Goal: Complete application form: Complete application form

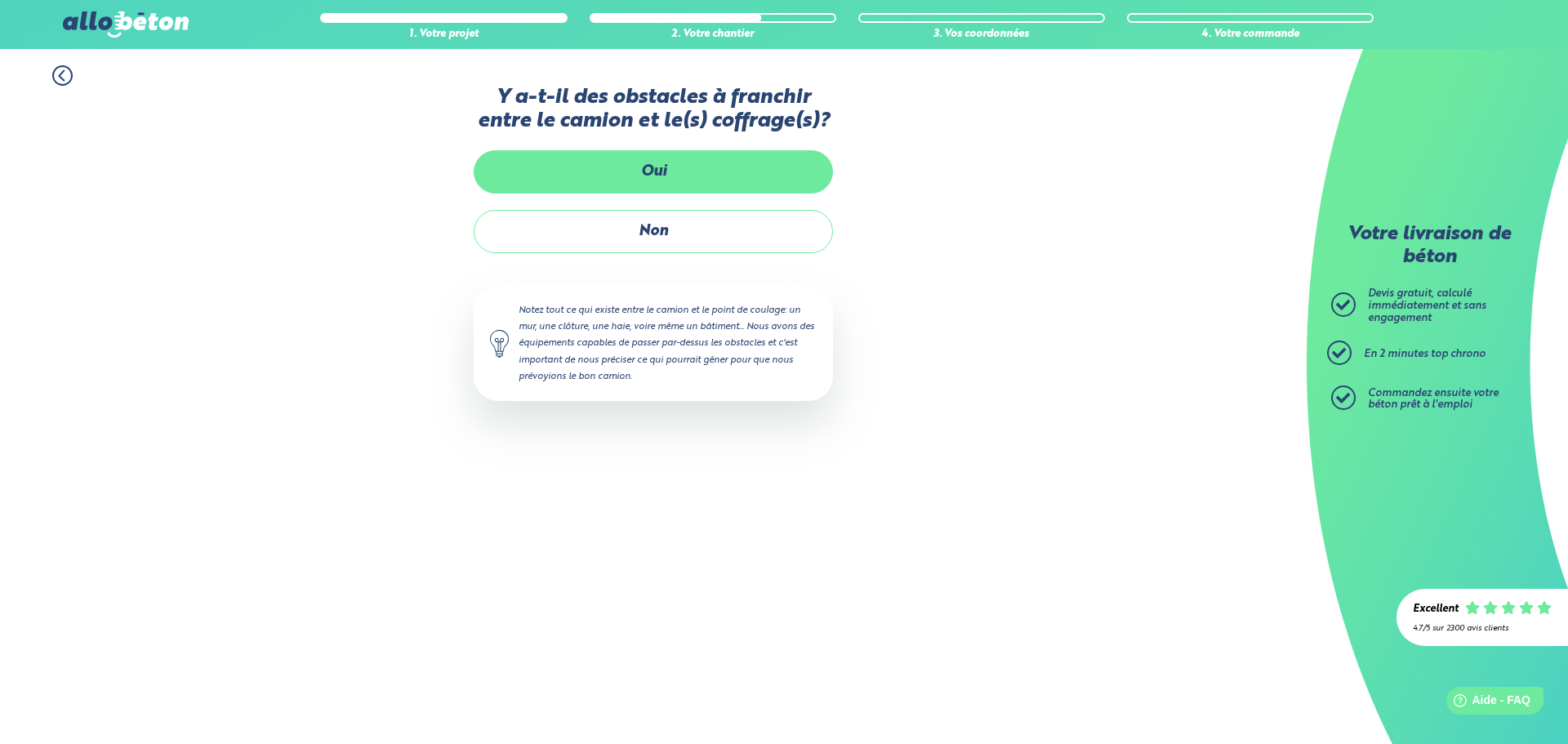
click at [678, 179] on label "Oui" at bounding box center [652, 172] width 359 height 44
click at [0, 0] on input "Oui" at bounding box center [0, 0] width 0 height 0
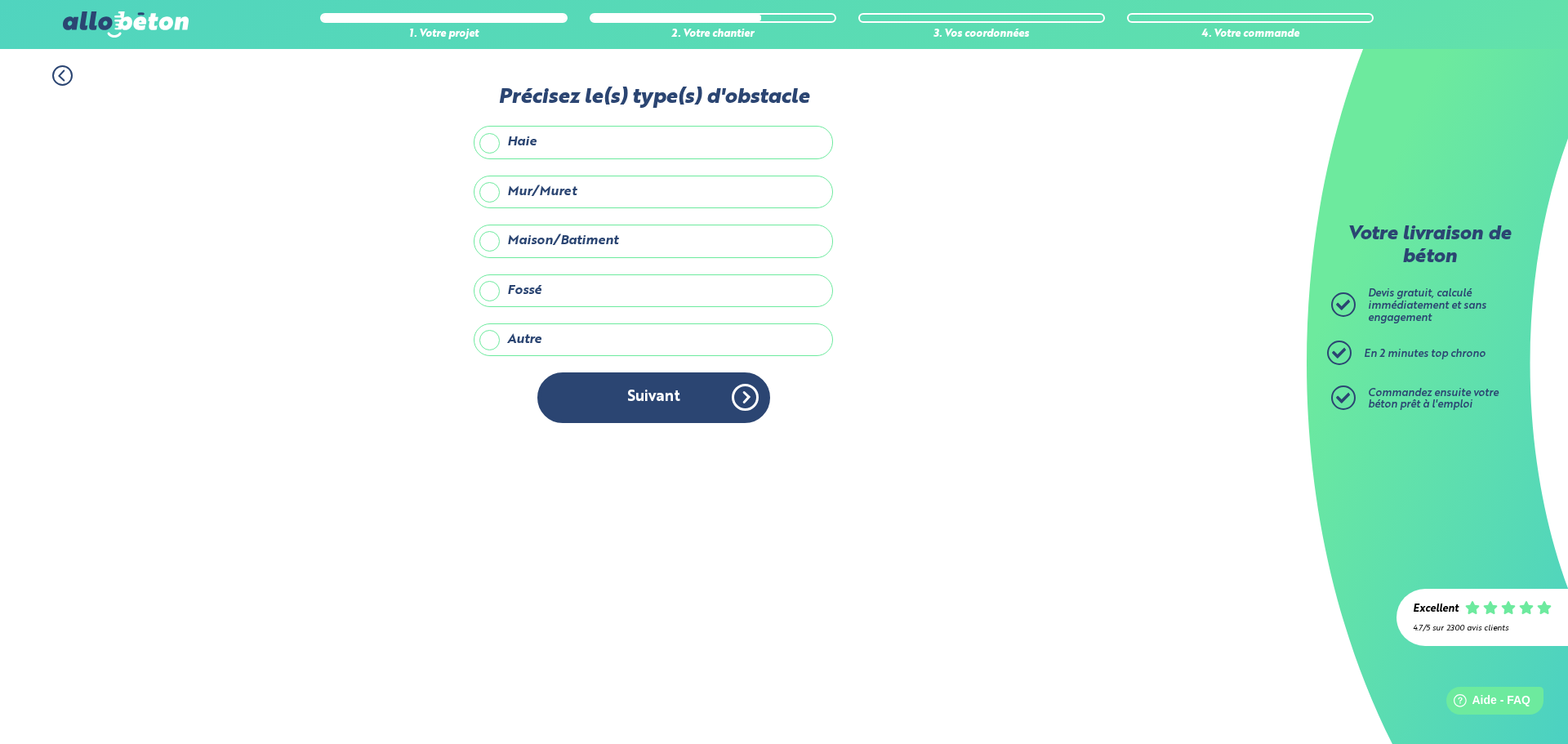
click at [549, 138] on label "Haie" at bounding box center [652, 142] width 359 height 33
click at [0, 0] on input "Haie" at bounding box center [0, 0] width 0 height 0
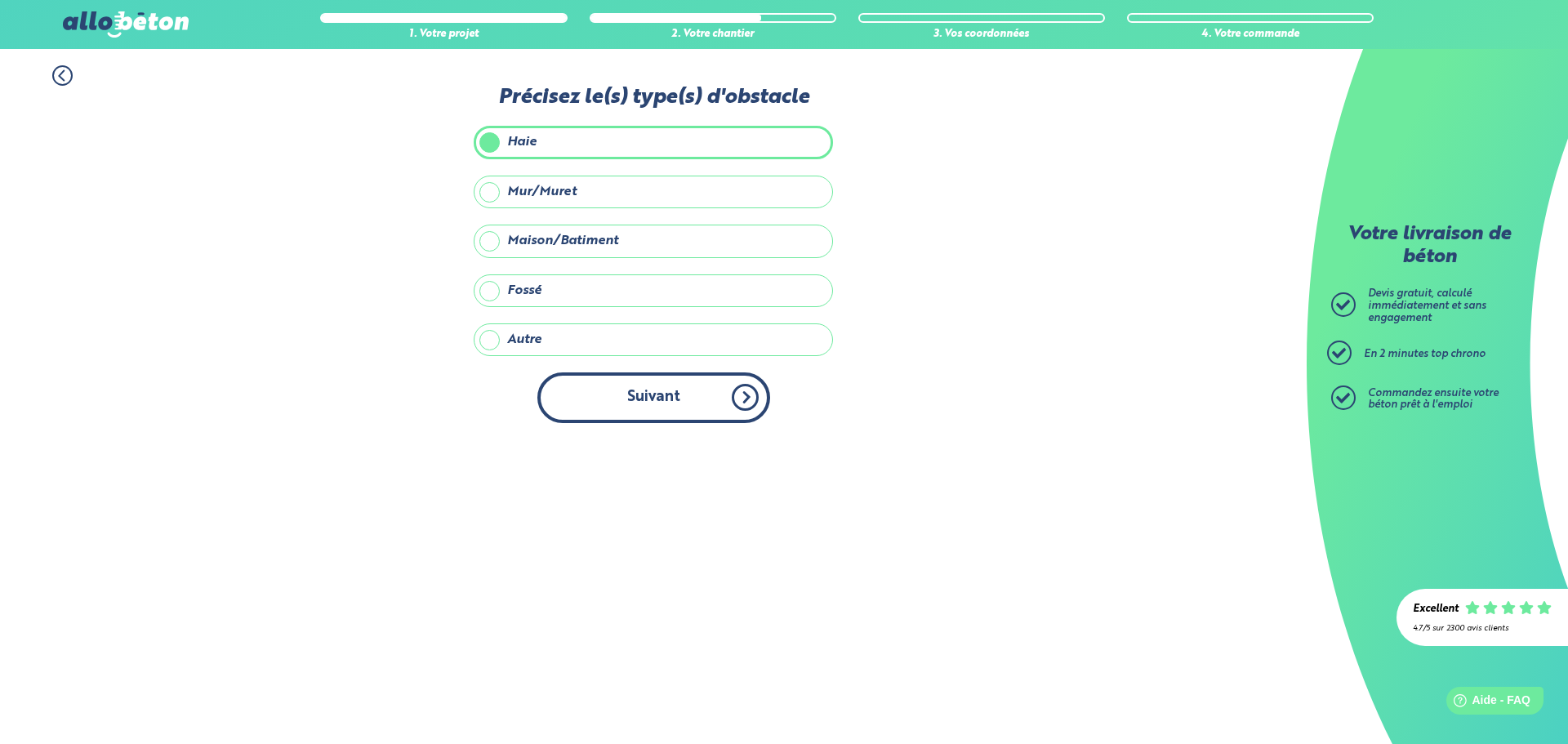
click at [668, 398] on button "Suivant" at bounding box center [653, 397] width 233 height 49
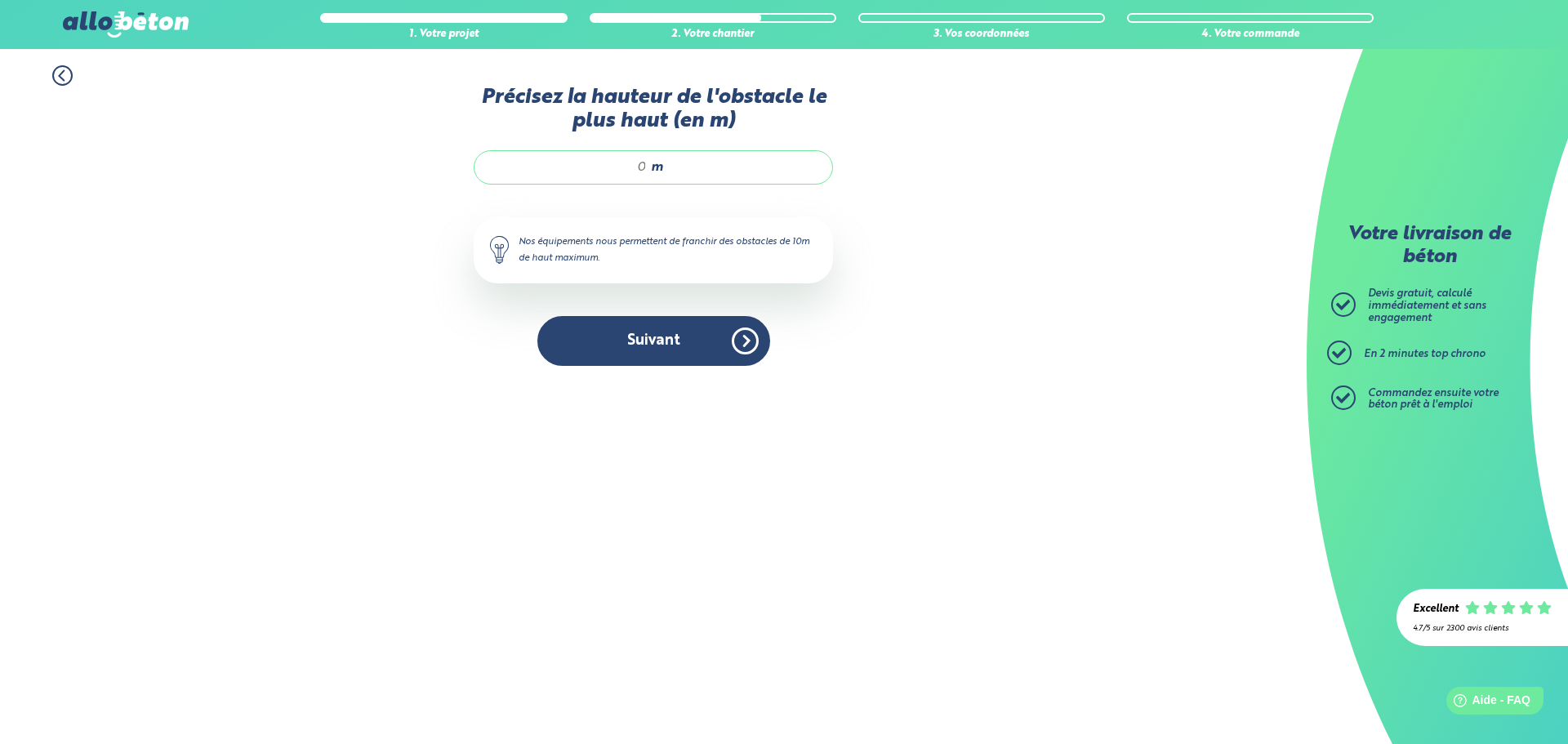
click at [645, 174] on input "Précisez la hauteur de l'obstacle le plus haut (en m)" at bounding box center [569, 167] width 156 height 16
type input "1.6"
click at [679, 352] on button "Suivant" at bounding box center [653, 340] width 233 height 49
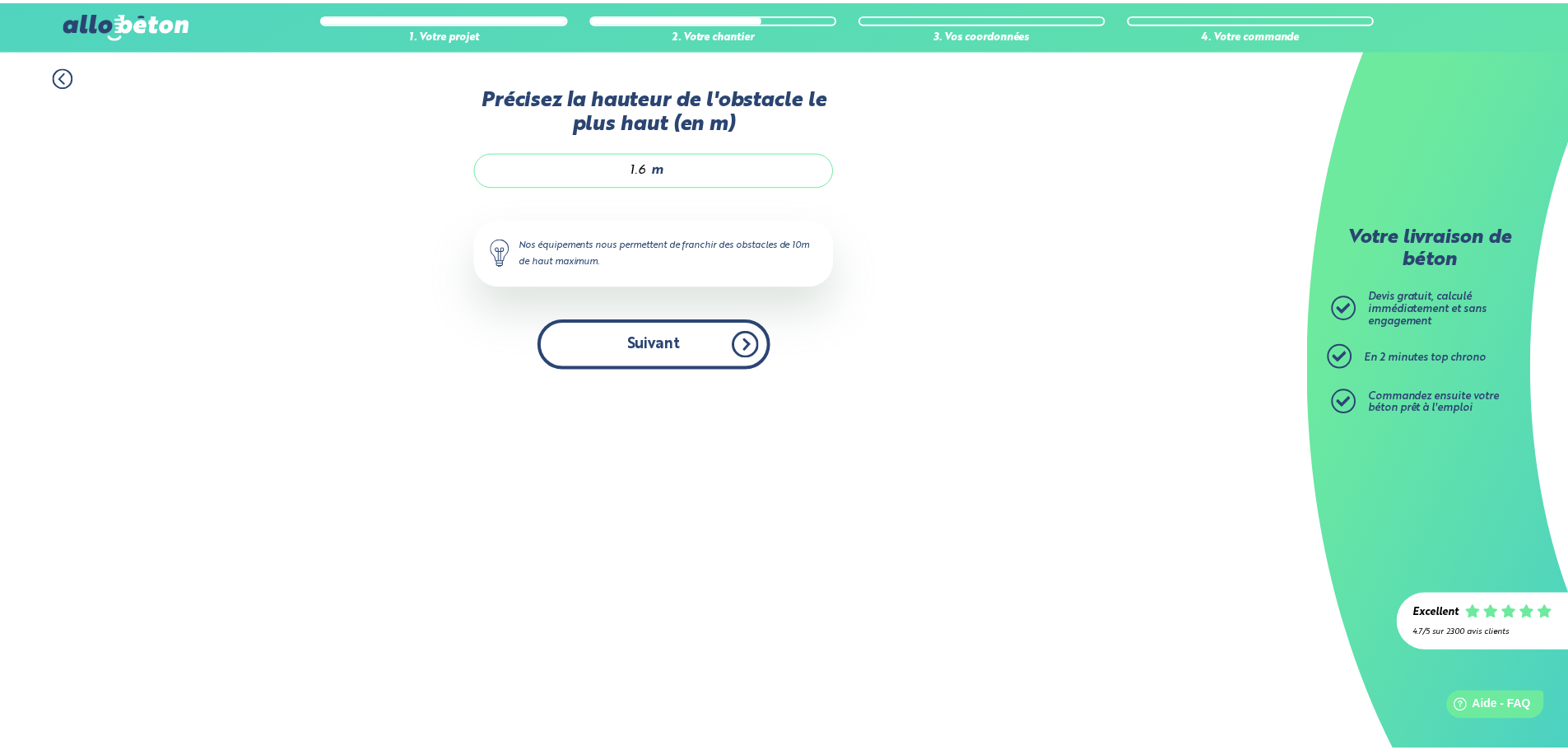
scroll to position [14, 0]
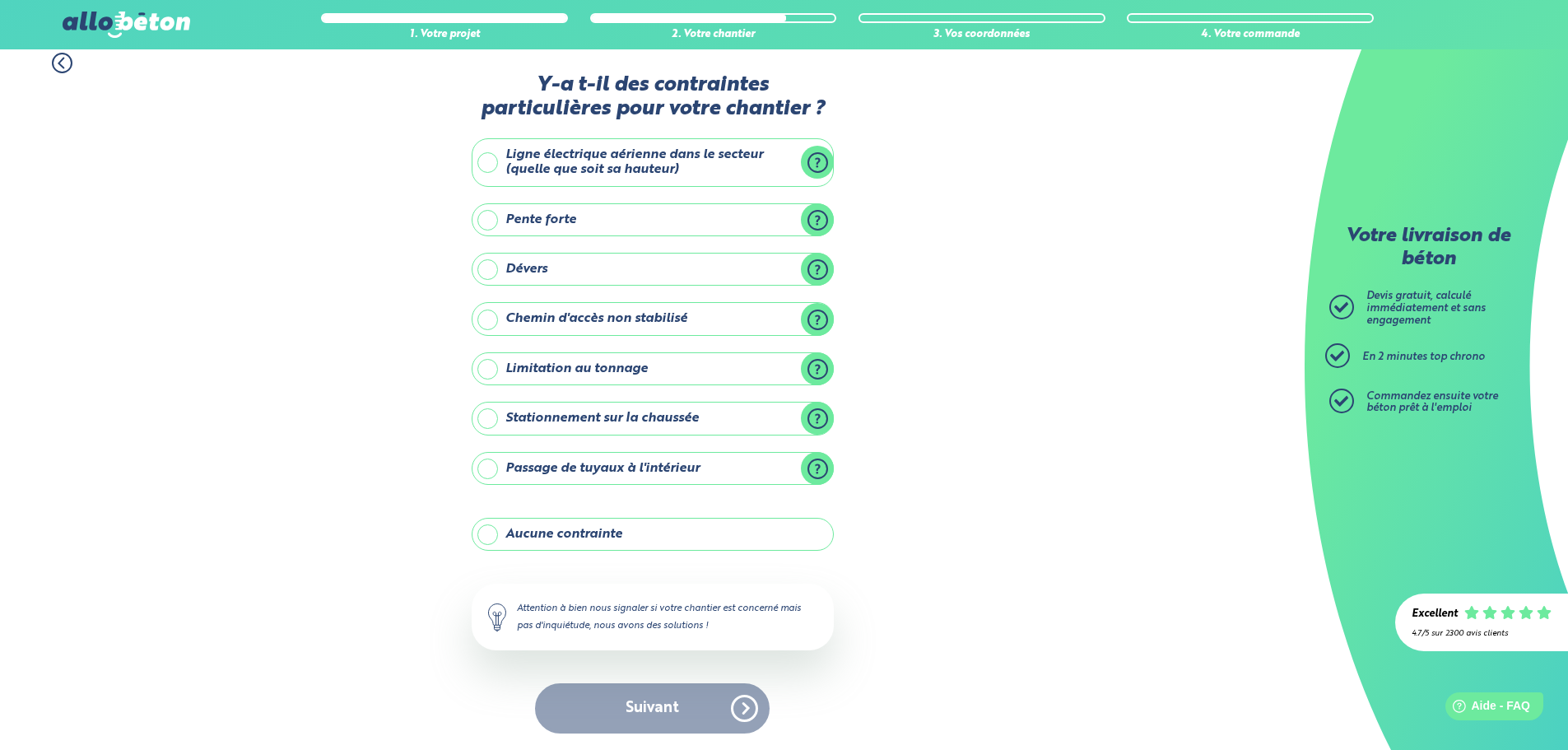
drag, startPoint x: 488, startPoint y: 421, endPoint x: 470, endPoint y: 427, distance: 19.0
click at [489, 421] on label "Stationnement sur la chaussée" at bounding box center [653, 418] width 362 height 33
click at [0, 0] on input "Stationnement sur la chaussée" at bounding box center [0, 0] width 0 height 0
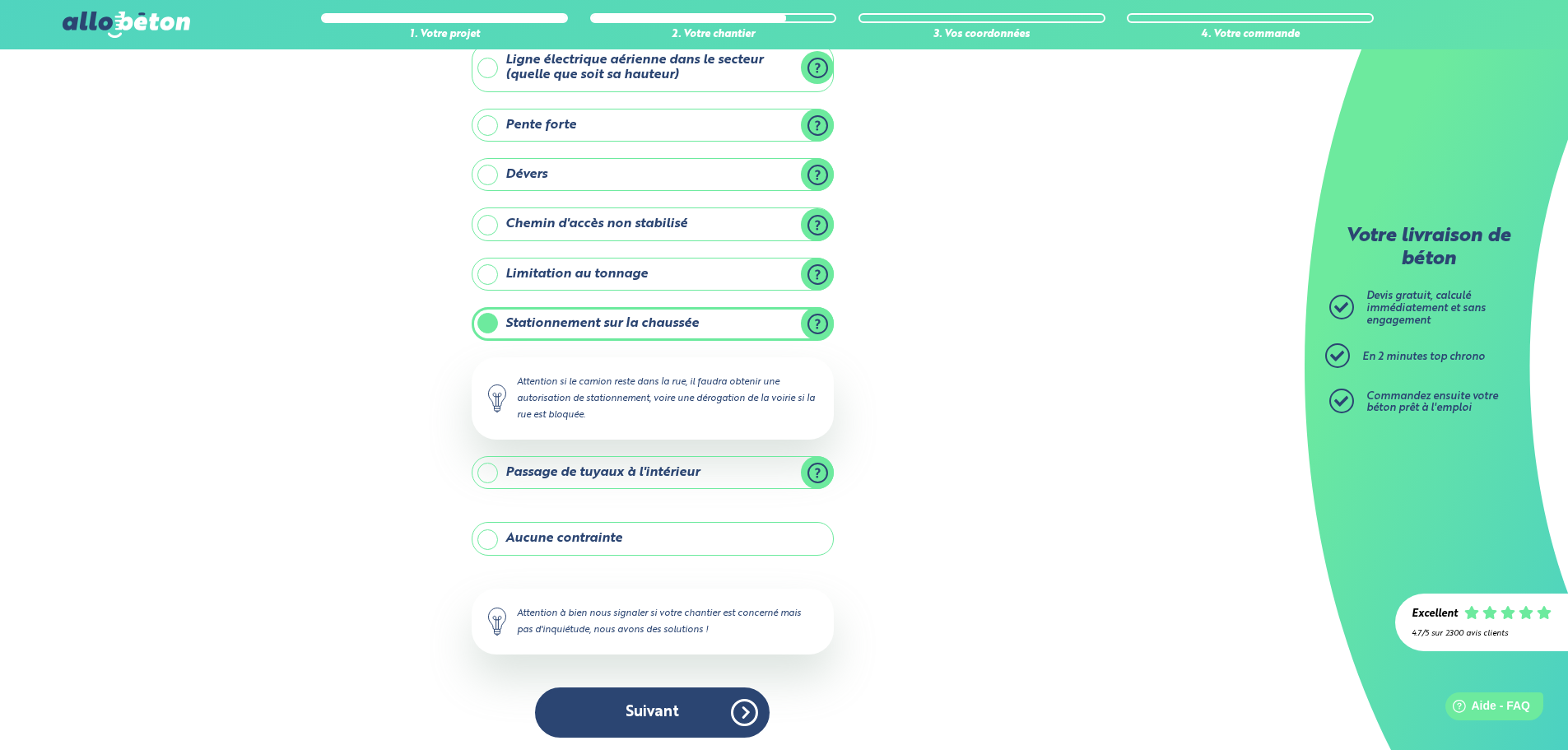
scroll to position [112, 0]
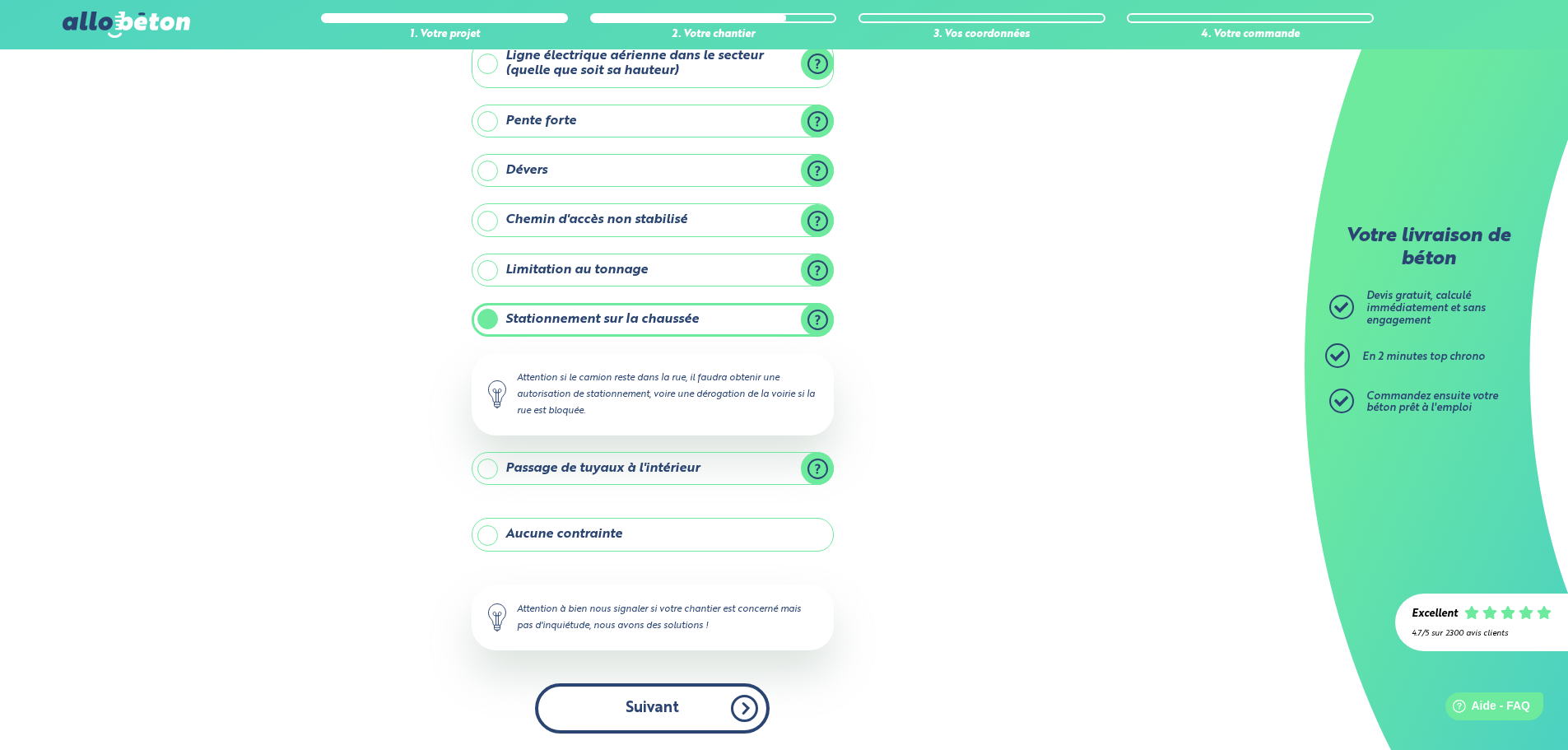
click at [695, 702] on button "Suivant" at bounding box center [653, 708] width 235 height 50
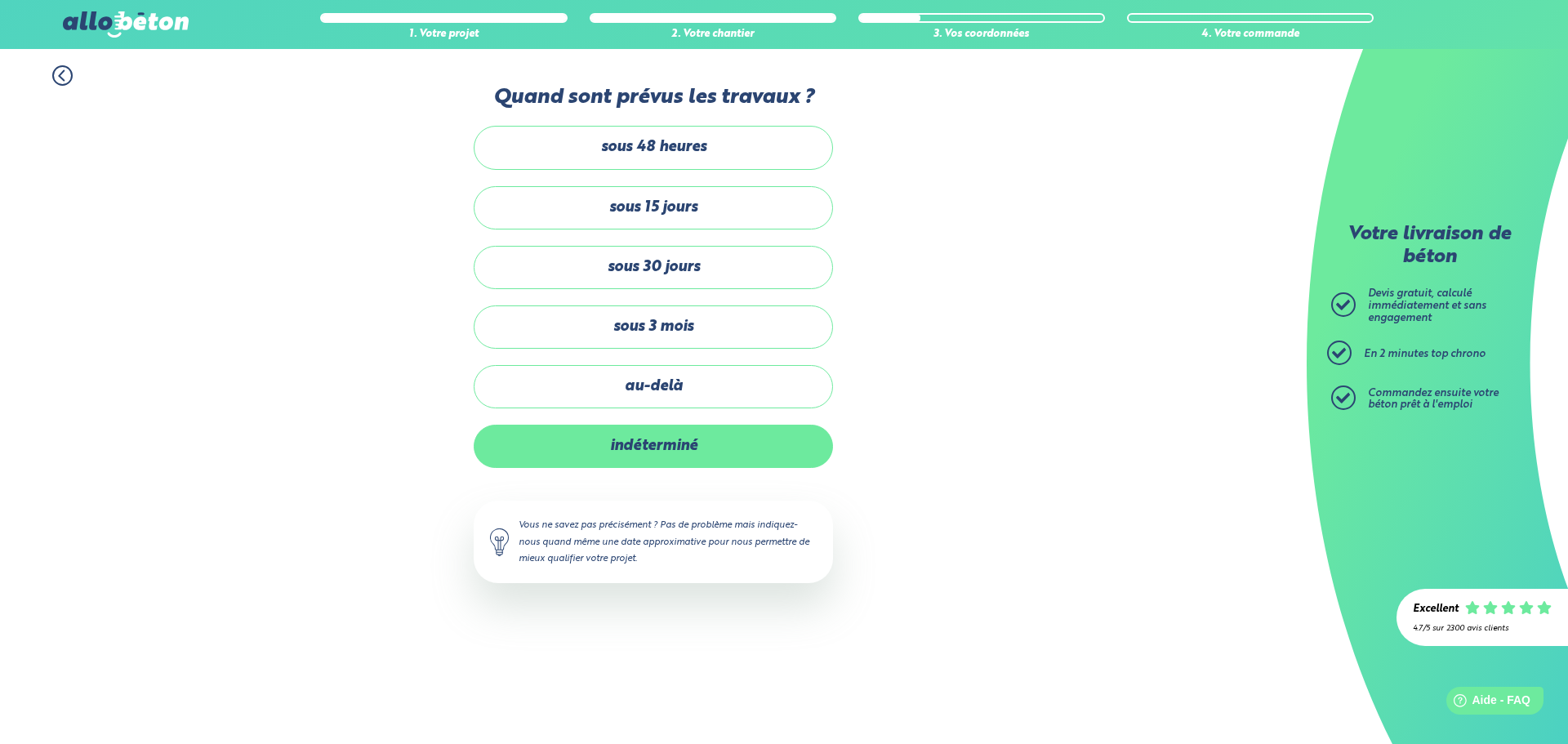
click at [601, 450] on label "indéterminé" at bounding box center [652, 447] width 359 height 44
click at [0, 0] on input "indéterminé" at bounding box center [0, 0] width 0 height 0
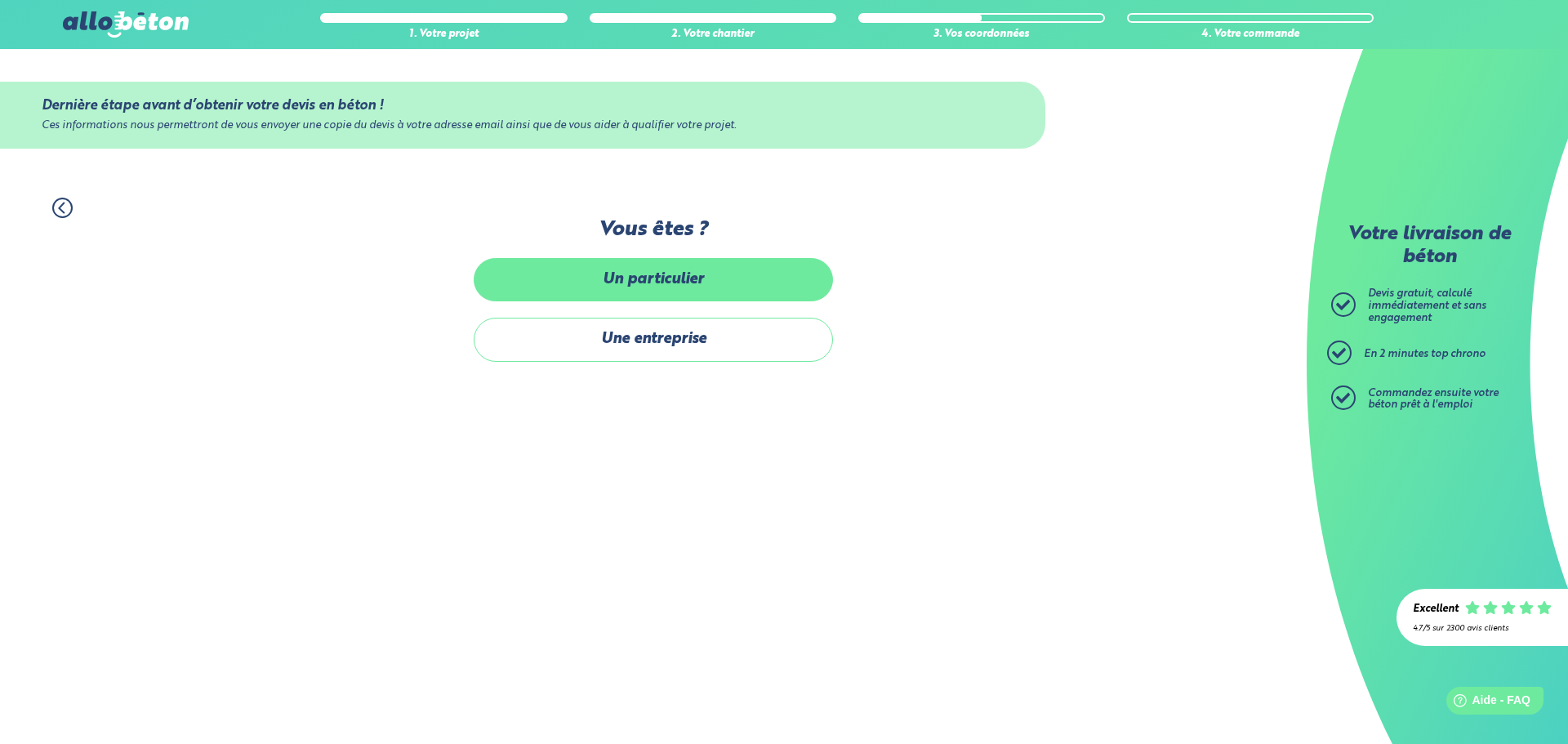
click at [521, 271] on label "Un particulier" at bounding box center [652, 280] width 359 height 44
click at [0, 0] on input "Un particulier" at bounding box center [0, 0] width 0 height 0
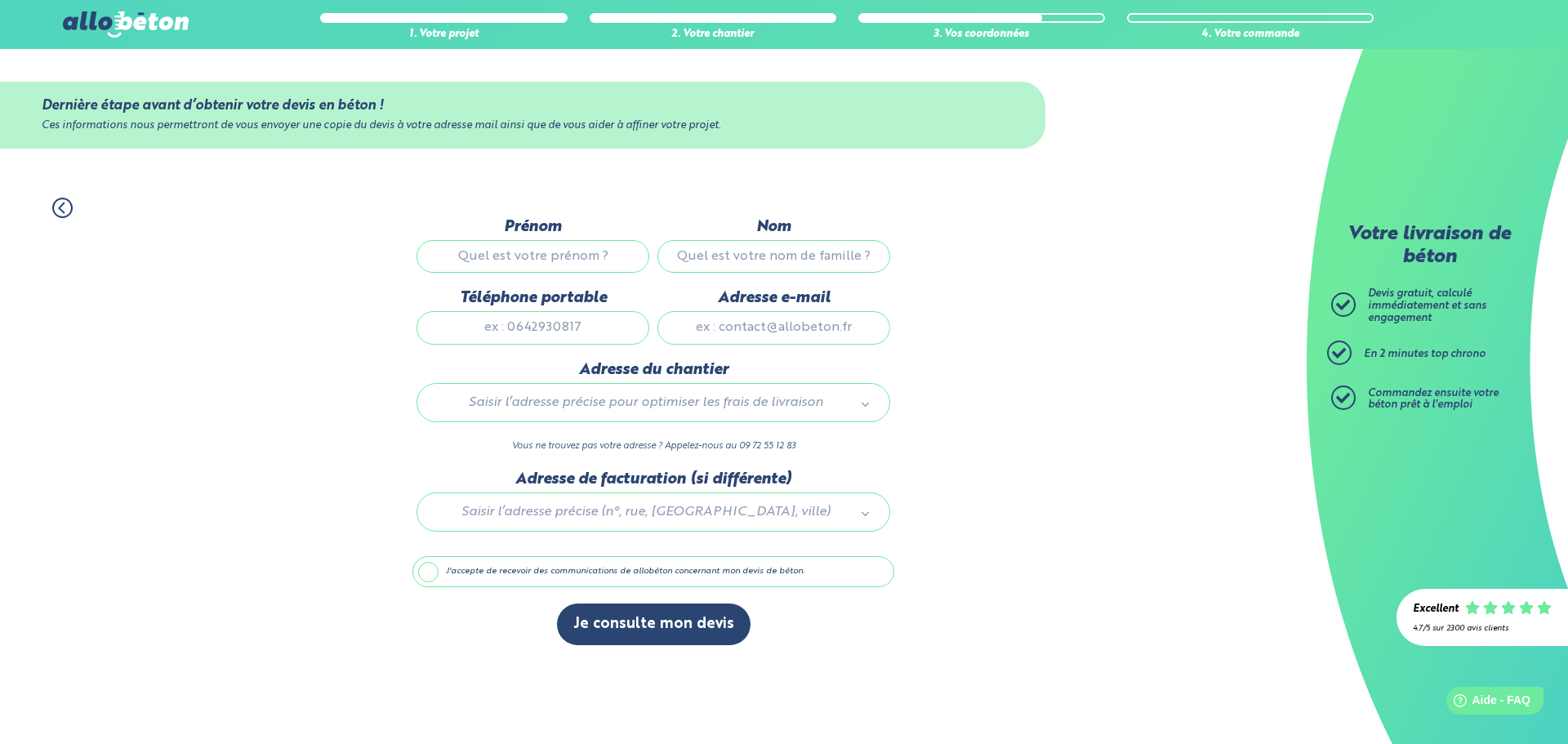
click at [514, 262] on input "Prénom" at bounding box center [533, 256] width 233 height 33
type input "Thoma"
click at [761, 253] on input "Nom" at bounding box center [774, 256] width 233 height 33
type input "Kindbeiter"
click at [550, 340] on input "Téléphone portable" at bounding box center [533, 327] width 233 height 33
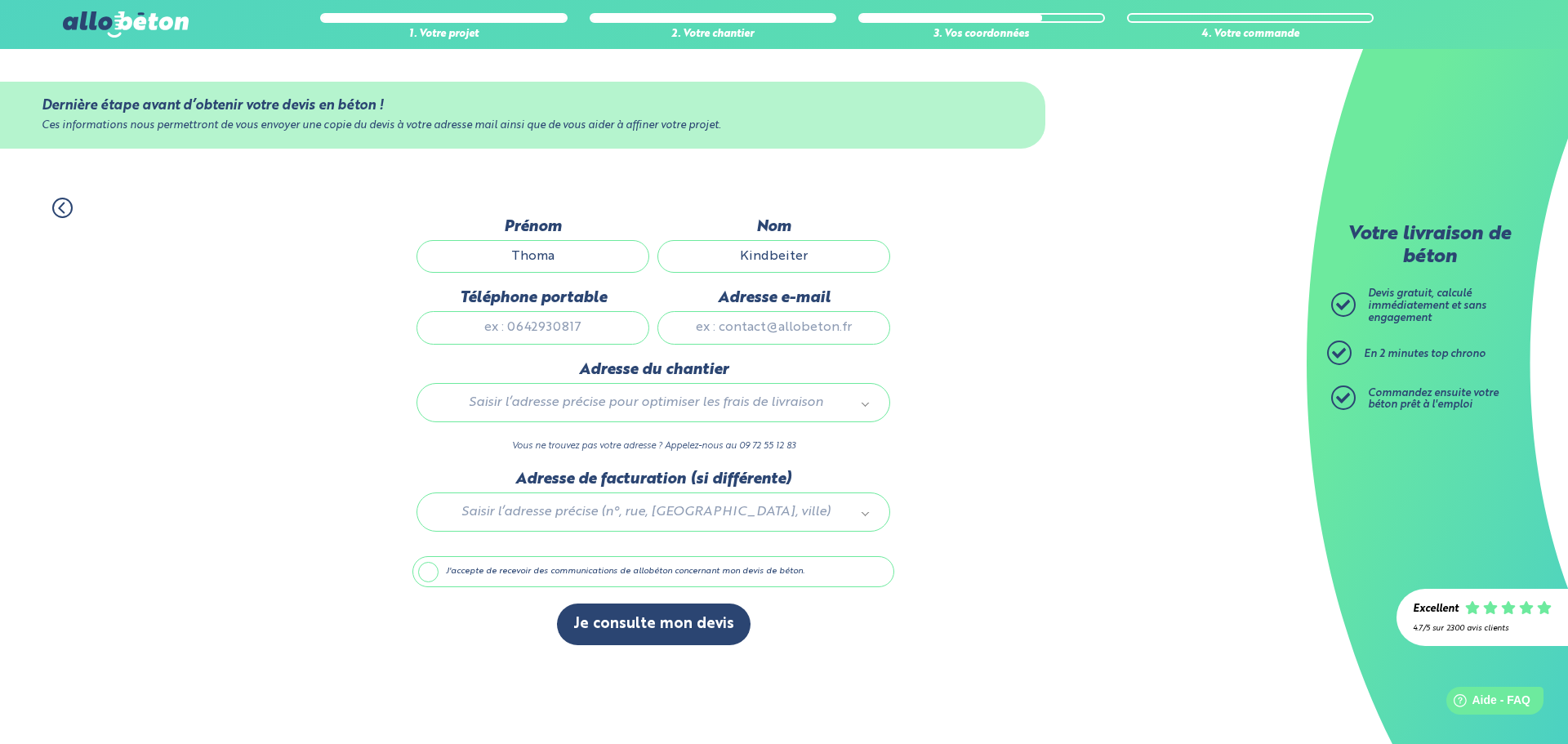
type input "06 67 68 43 65"
click at [748, 327] on input "Adresse e-mail" at bounding box center [774, 327] width 233 height 33
type input "[PERSON_NAME][EMAIL_ADDRESS][DOMAIN_NAME]"
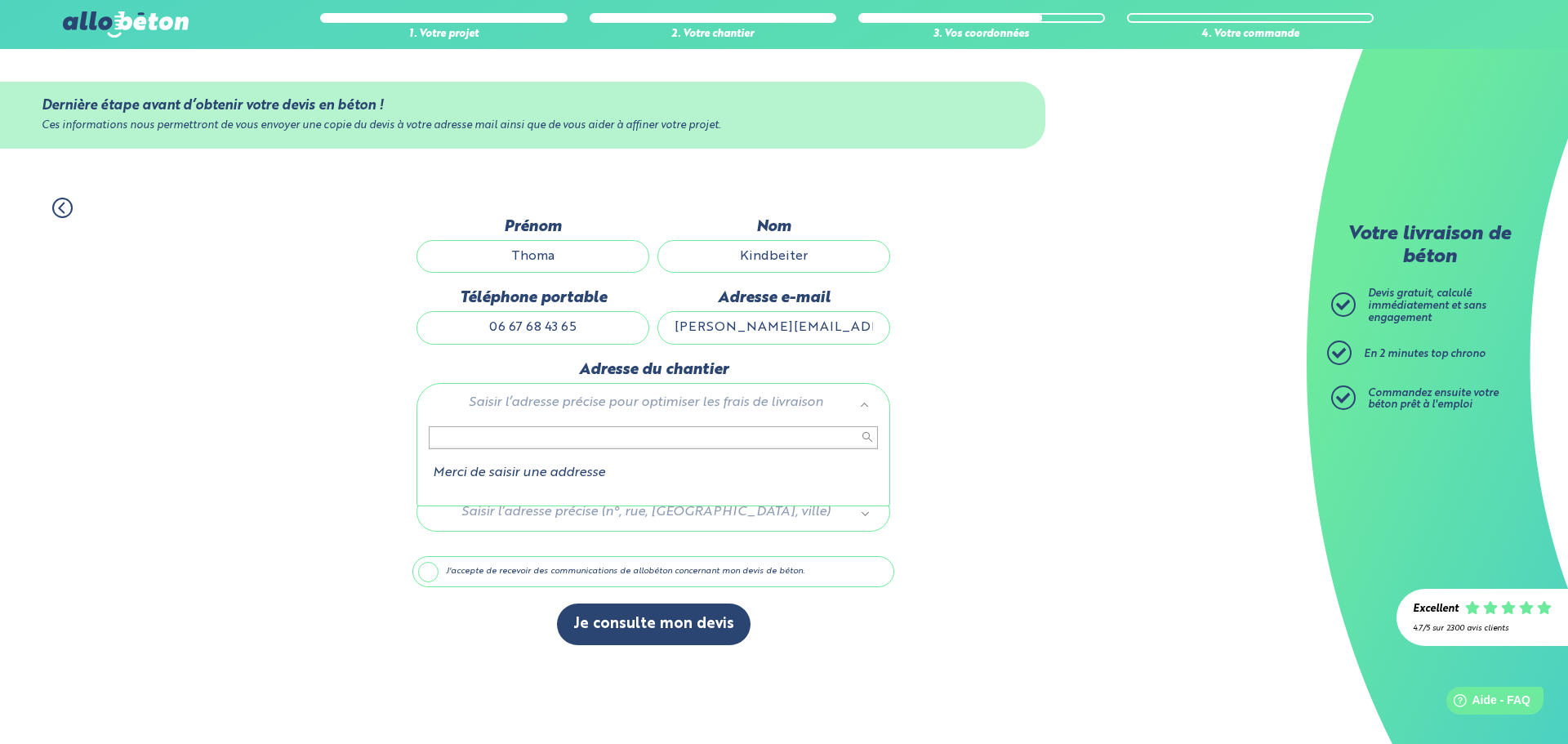
click at [663, 435] on input "text" at bounding box center [653, 437] width 449 height 23
click at [622, 443] on input "text" at bounding box center [653, 437] width 449 height 23
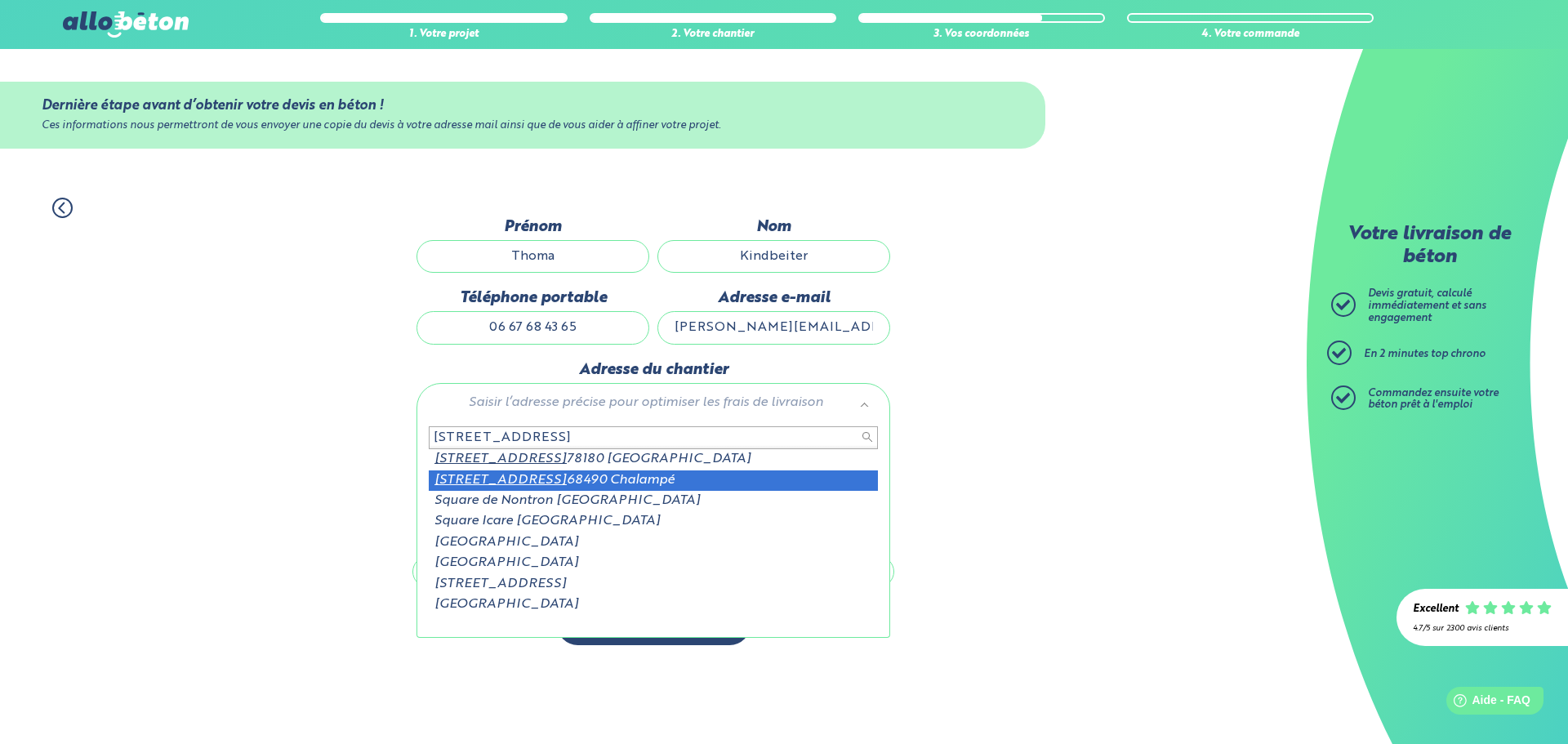
type input "[STREET_ADDRESS]"
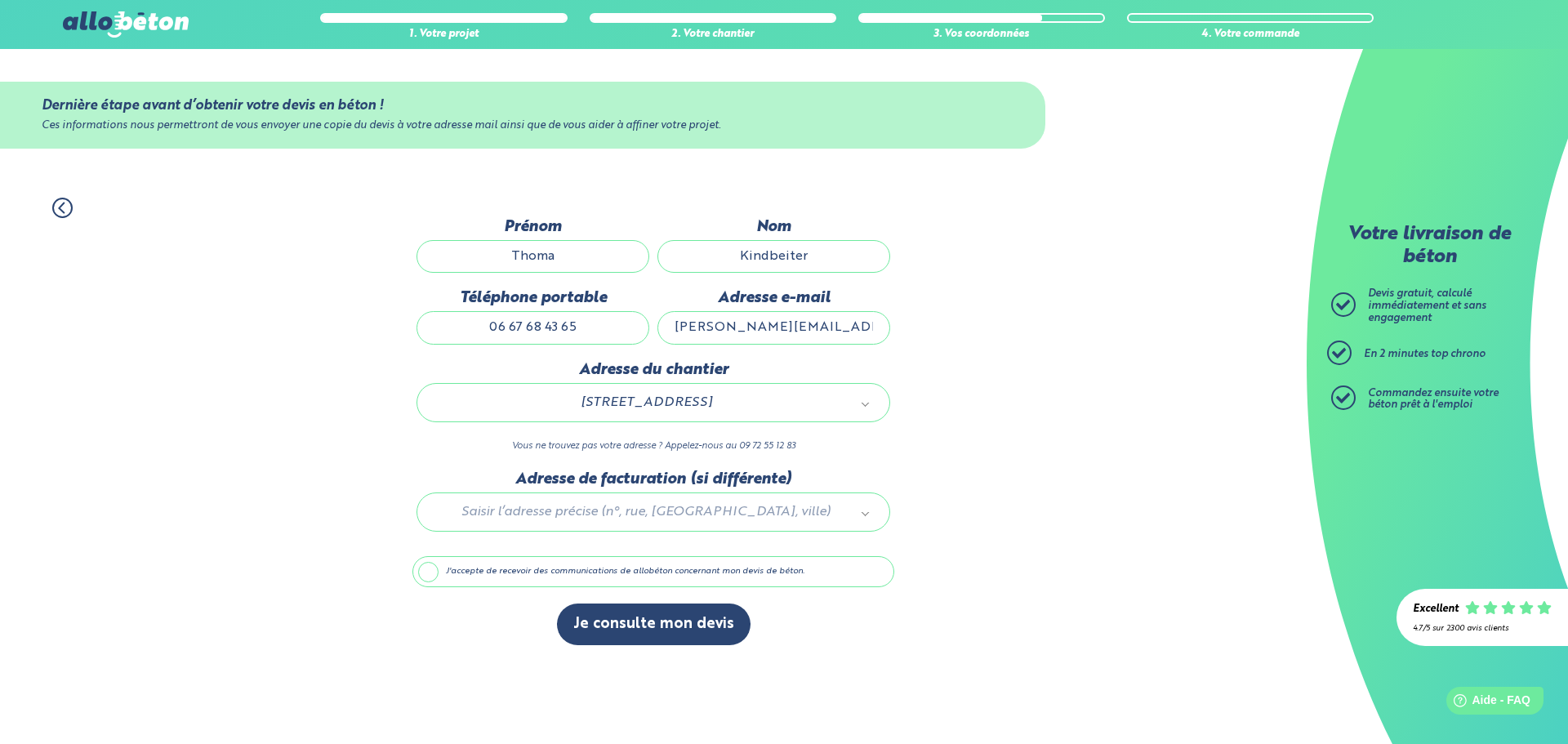
click at [828, 522] on div at bounding box center [652, 509] width 482 height 78
click at [716, 618] on button "Je consulte mon devis" at bounding box center [653, 624] width 193 height 42
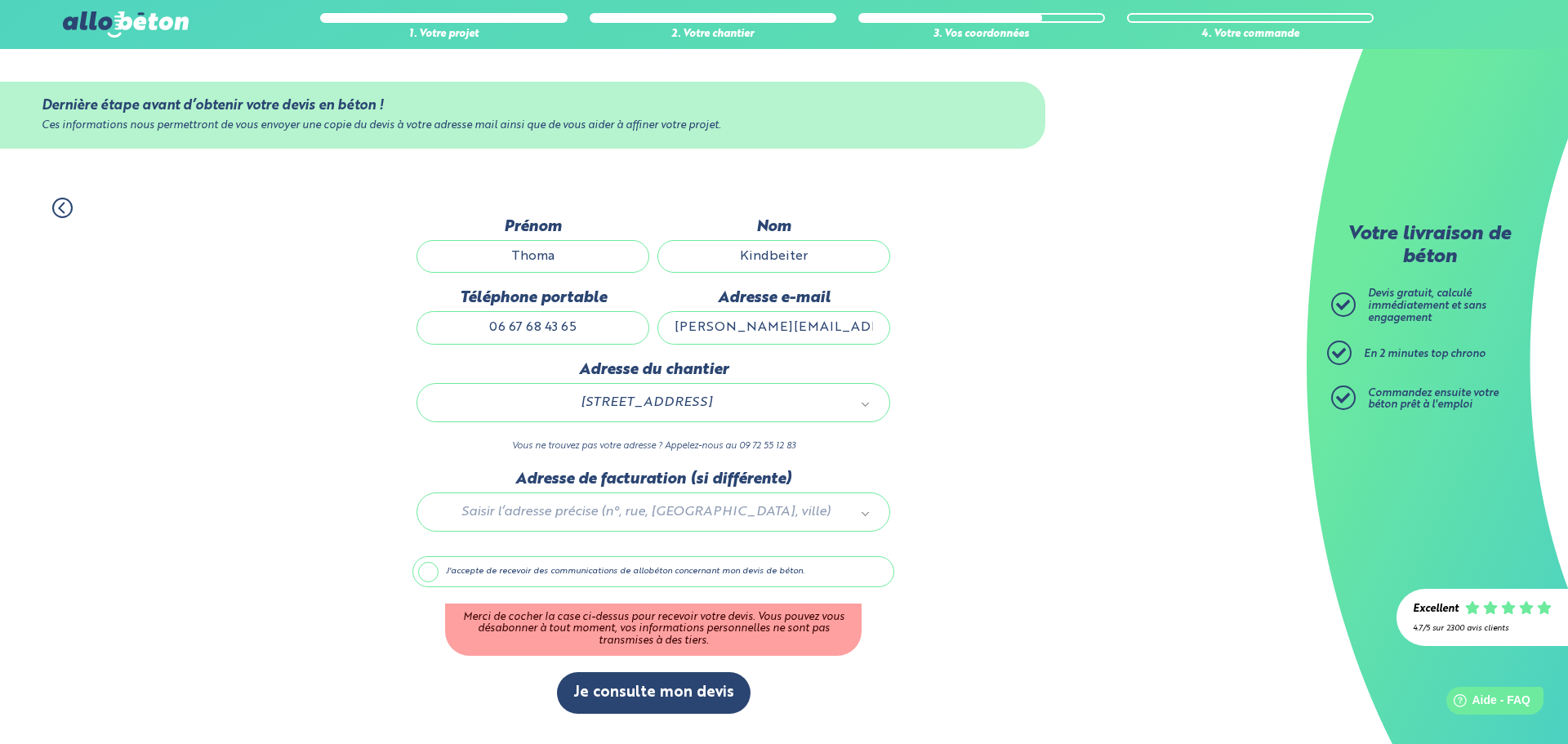
click at [418, 566] on label "J'accepte de recevoir des communications de allobéton concernant mon devis de b…" at bounding box center [652, 571] width 482 height 31
click at [0, 0] on input "J'accepte de recevoir des communications de allobéton concernant mon devis de b…" at bounding box center [0, 0] width 0 height 0
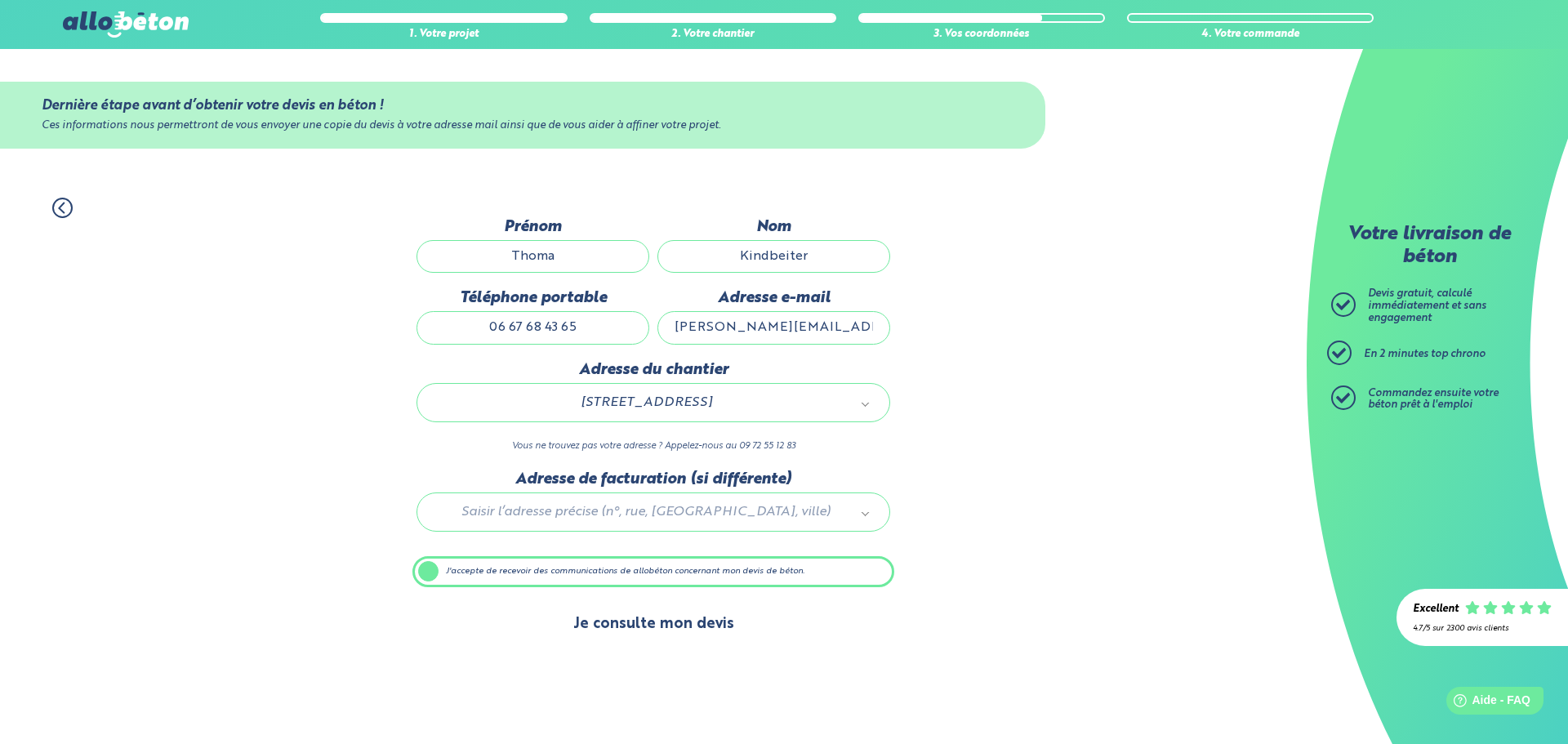
click at [729, 627] on button "Je consulte mon devis" at bounding box center [653, 624] width 193 height 42
